Goal: Information Seeking & Learning: Learn about a topic

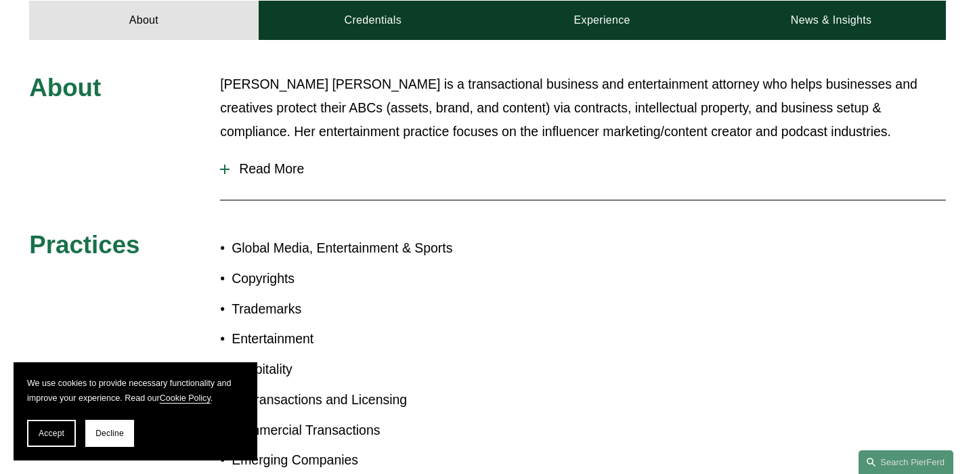
scroll to position [578, 0]
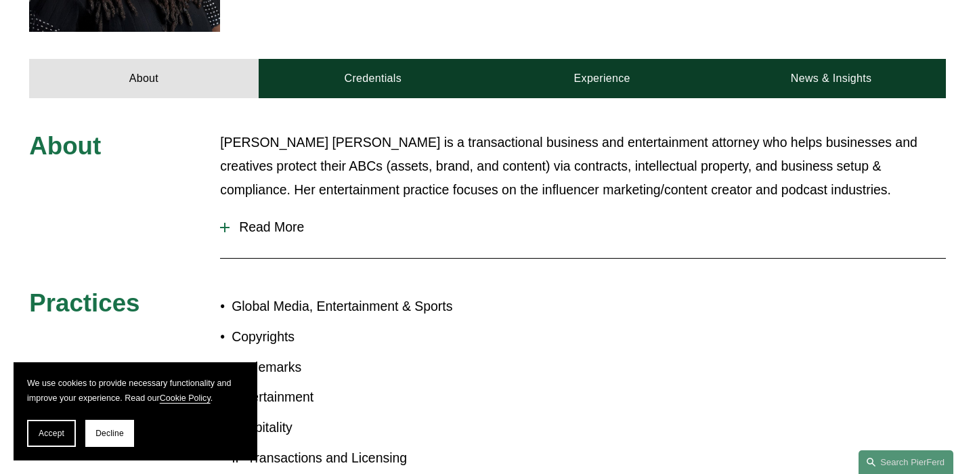
click at [246, 209] on button "Read More" at bounding box center [583, 227] width 726 height 36
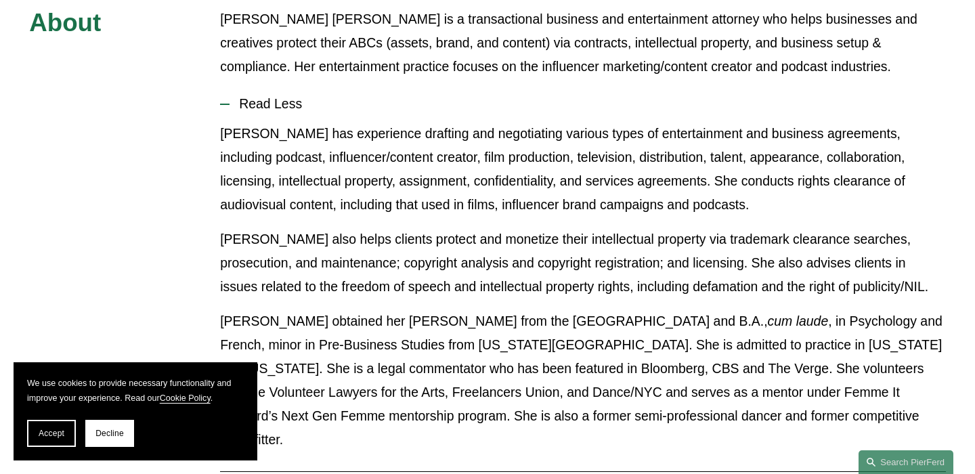
scroll to position [700, 0]
click at [43, 432] on span "Accept" at bounding box center [52, 433] width 26 height 9
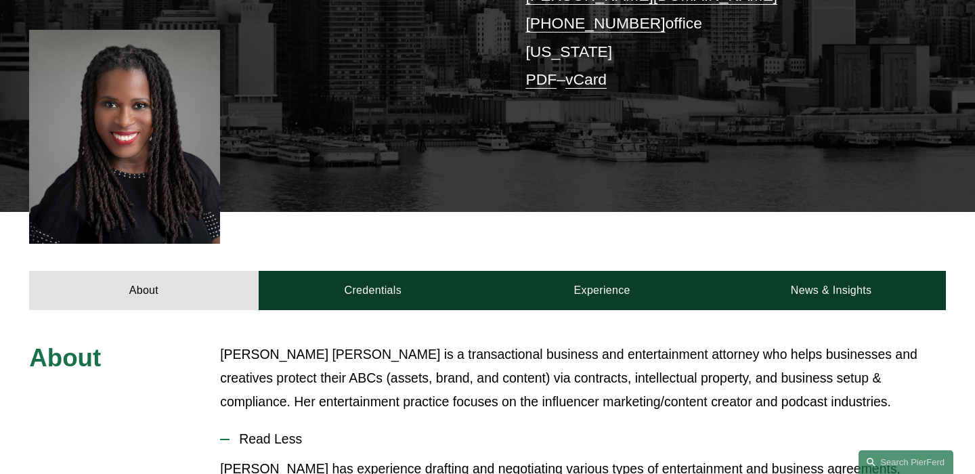
scroll to position [364, 0]
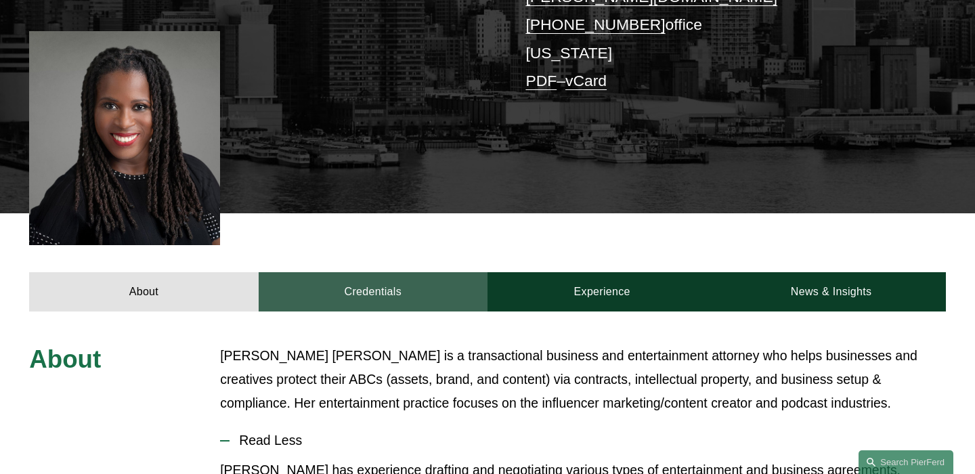
click at [384, 272] on link "Credentials" at bounding box center [373, 291] width 229 height 39
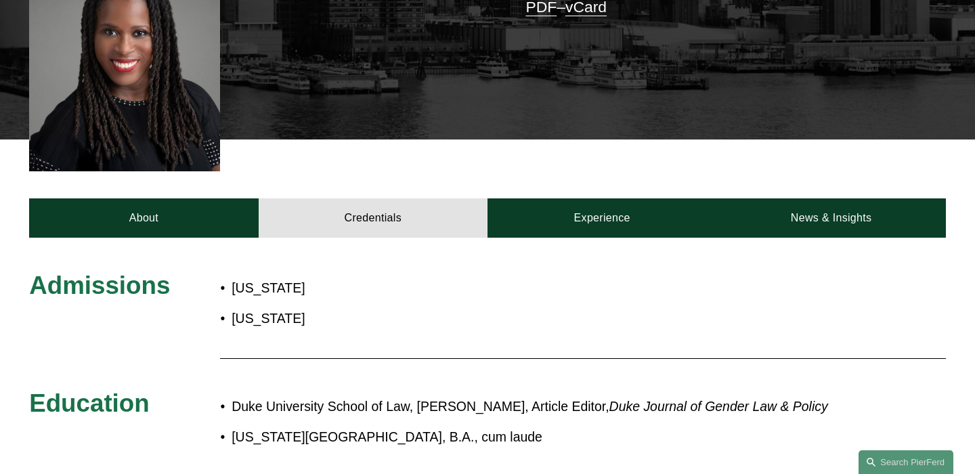
scroll to position [439, 0]
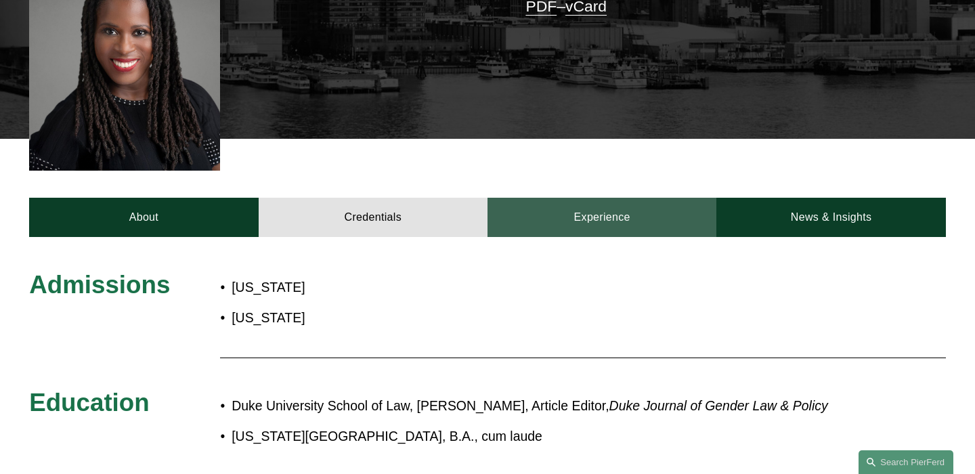
click at [606, 198] on link "Experience" at bounding box center [602, 217] width 229 height 39
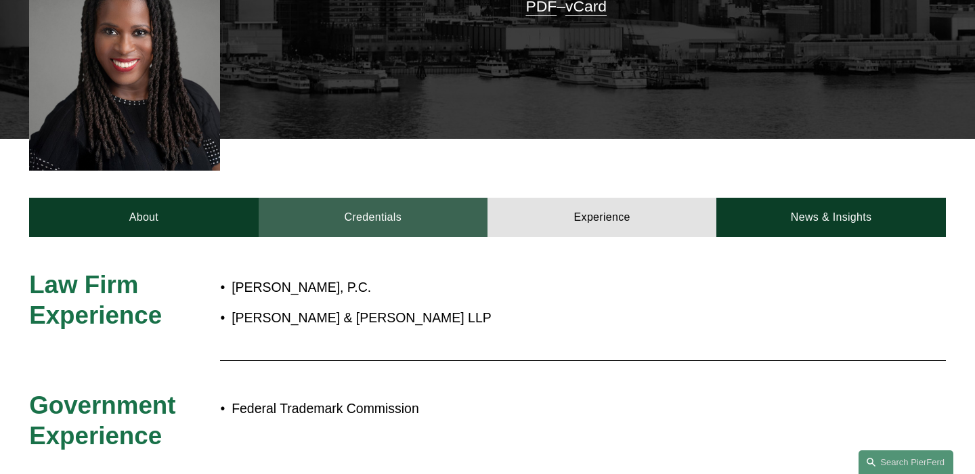
click at [424, 198] on link "Credentials" at bounding box center [373, 217] width 229 height 39
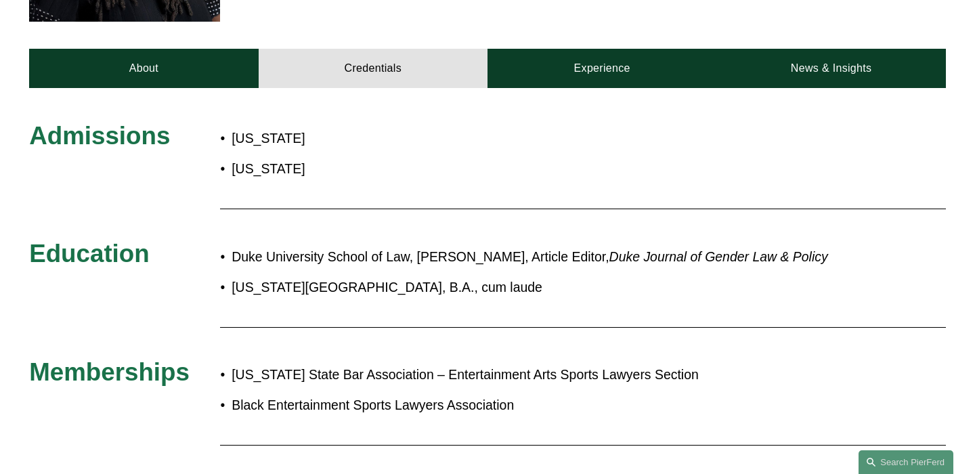
scroll to position [524, 0]
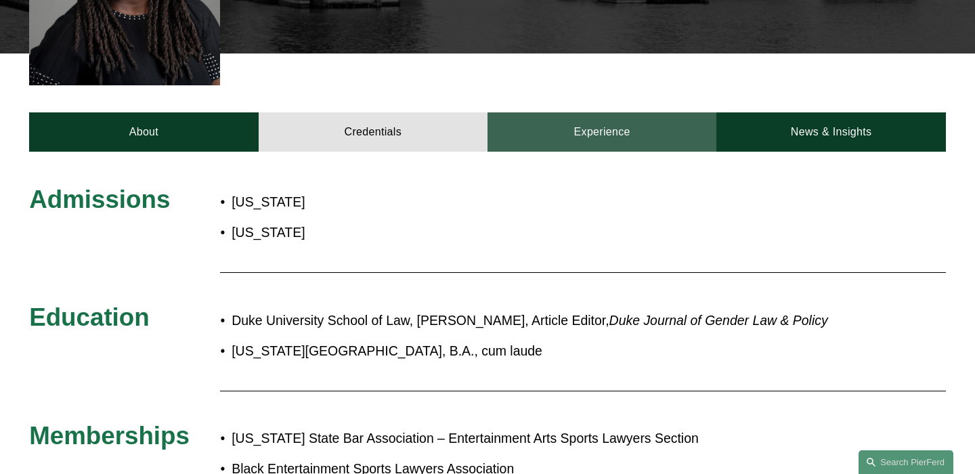
click at [629, 112] on link "Experience" at bounding box center [602, 131] width 229 height 39
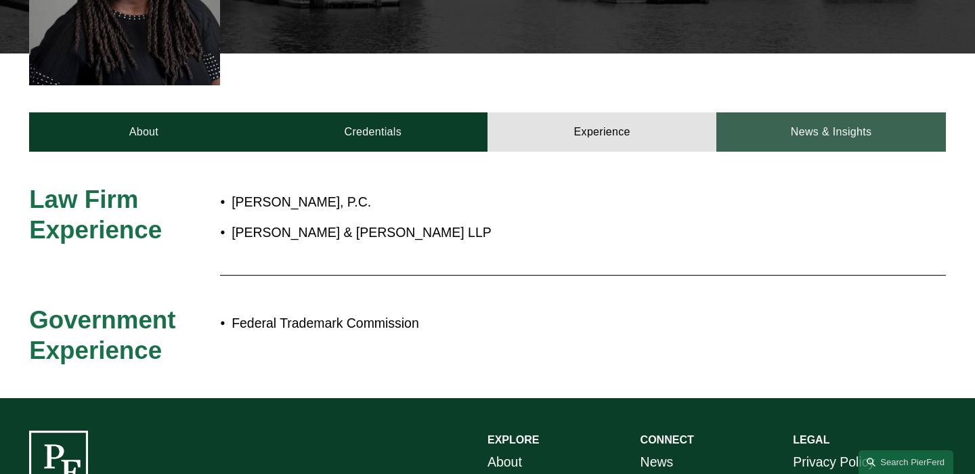
click at [814, 112] on link "News & Insights" at bounding box center [831, 131] width 229 height 39
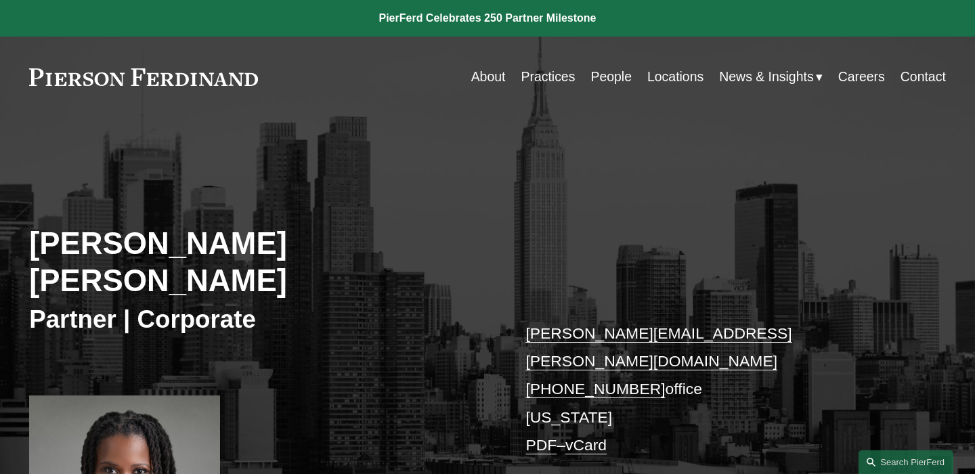
scroll to position [455, 0]
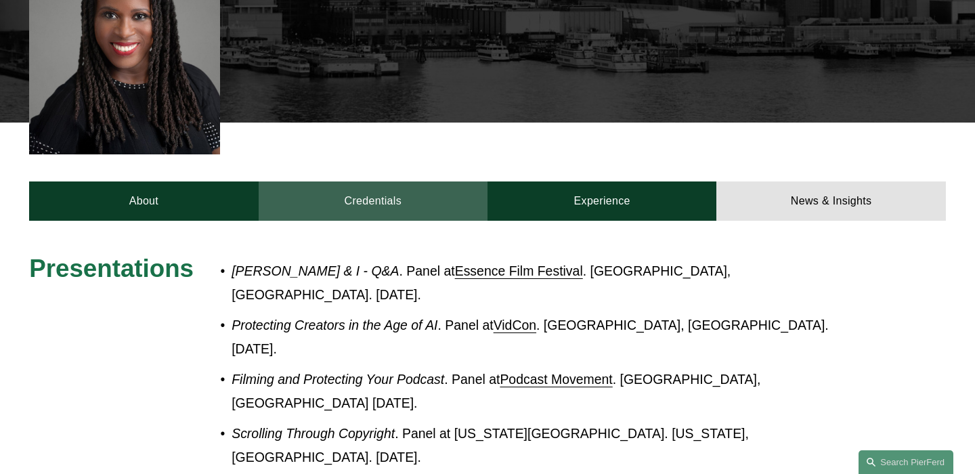
click at [287, 182] on link "Credentials" at bounding box center [373, 201] width 229 height 39
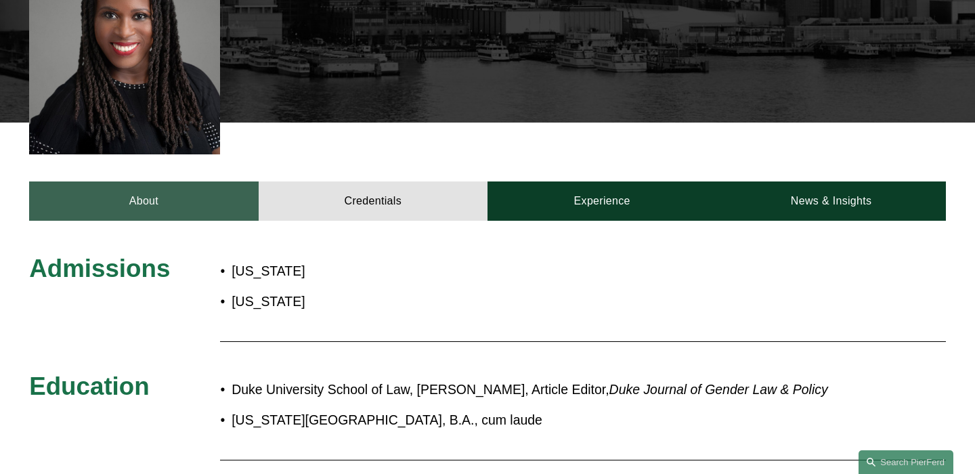
click at [201, 182] on link "About" at bounding box center [143, 201] width 229 height 39
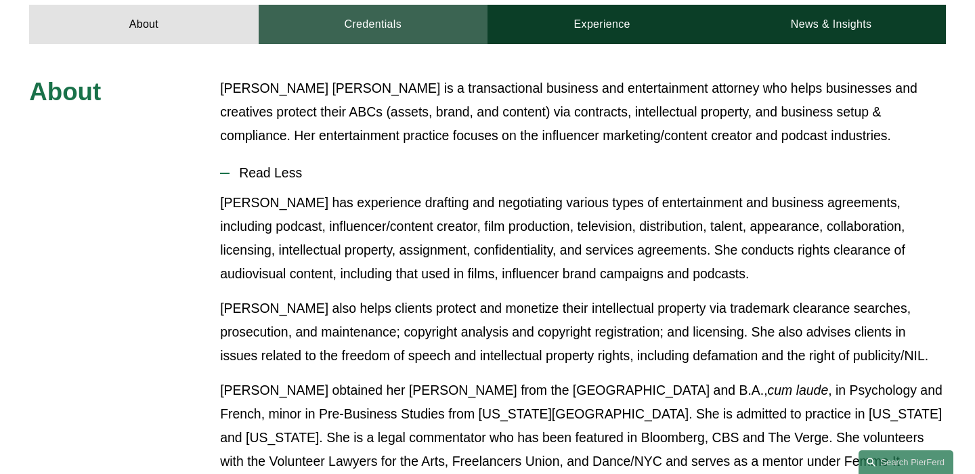
scroll to position [635, 0]
